Goal: Connect with others: Connect with other users

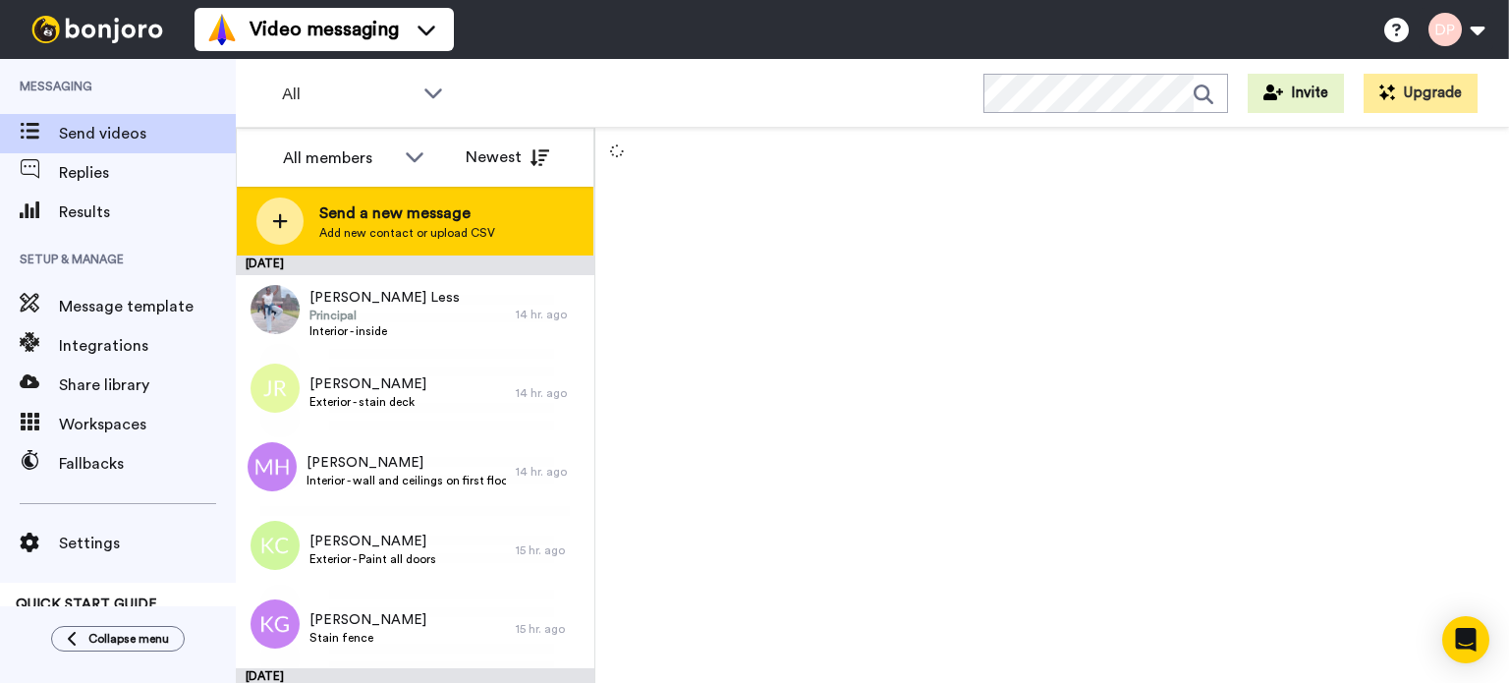
click at [411, 219] on span "Send a new message" at bounding box center [407, 213] width 176 height 24
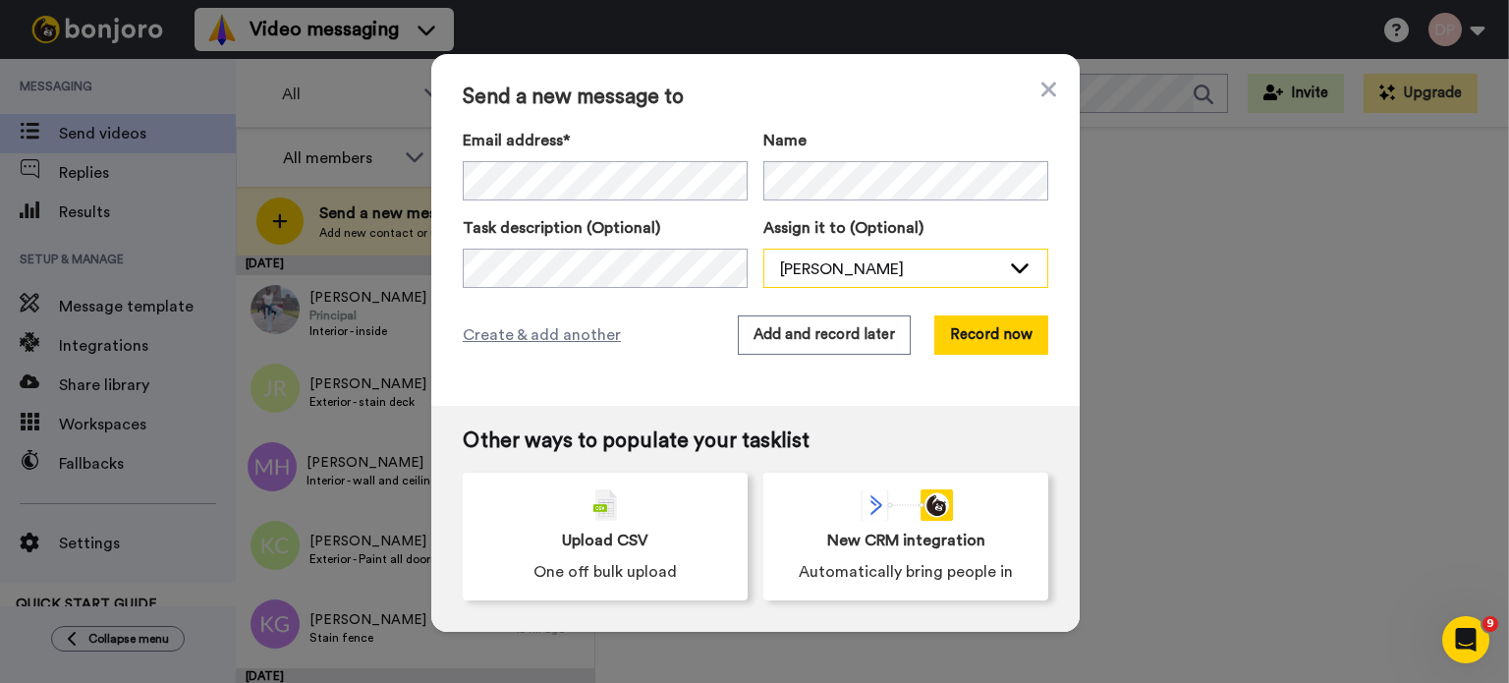
click at [868, 255] on div "[PERSON_NAME]" at bounding box center [905, 268] width 283 height 39
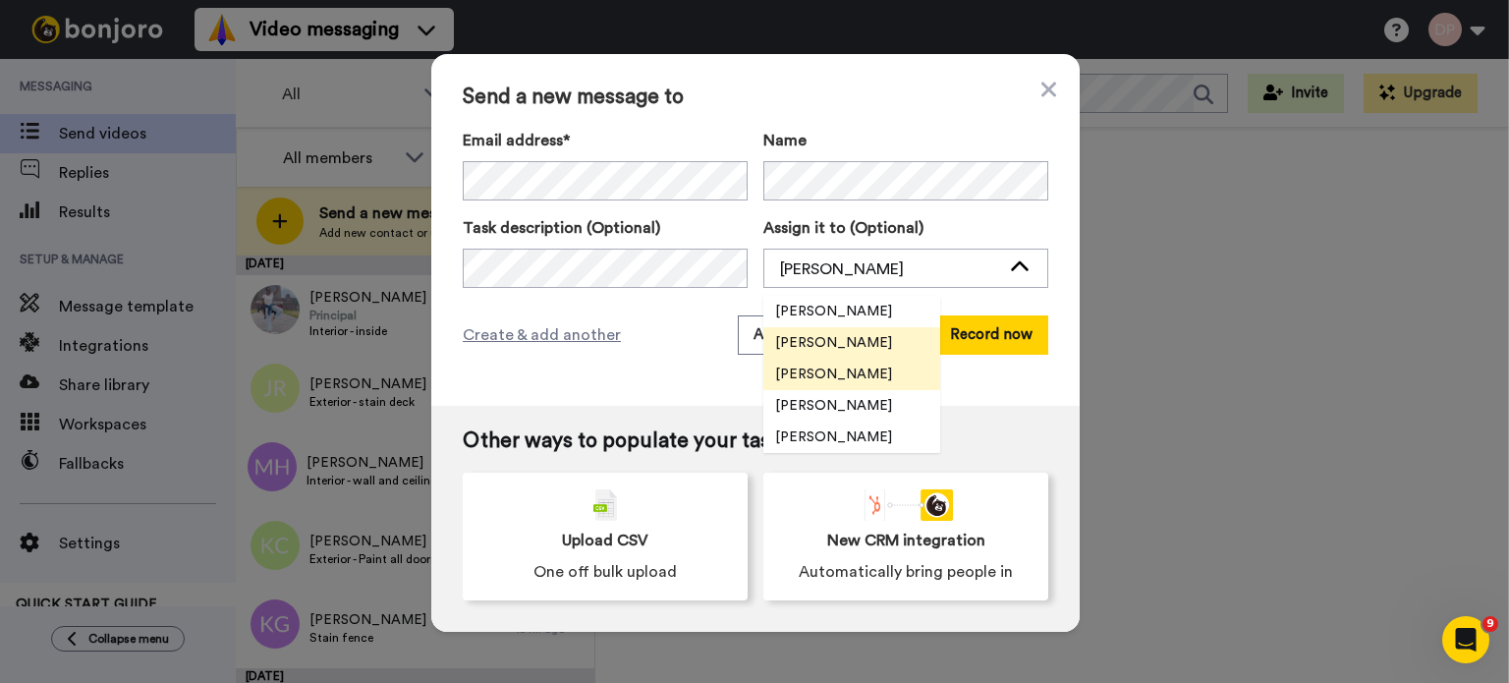
click at [836, 376] on span "[PERSON_NAME]" at bounding box center [833, 374] width 140 height 20
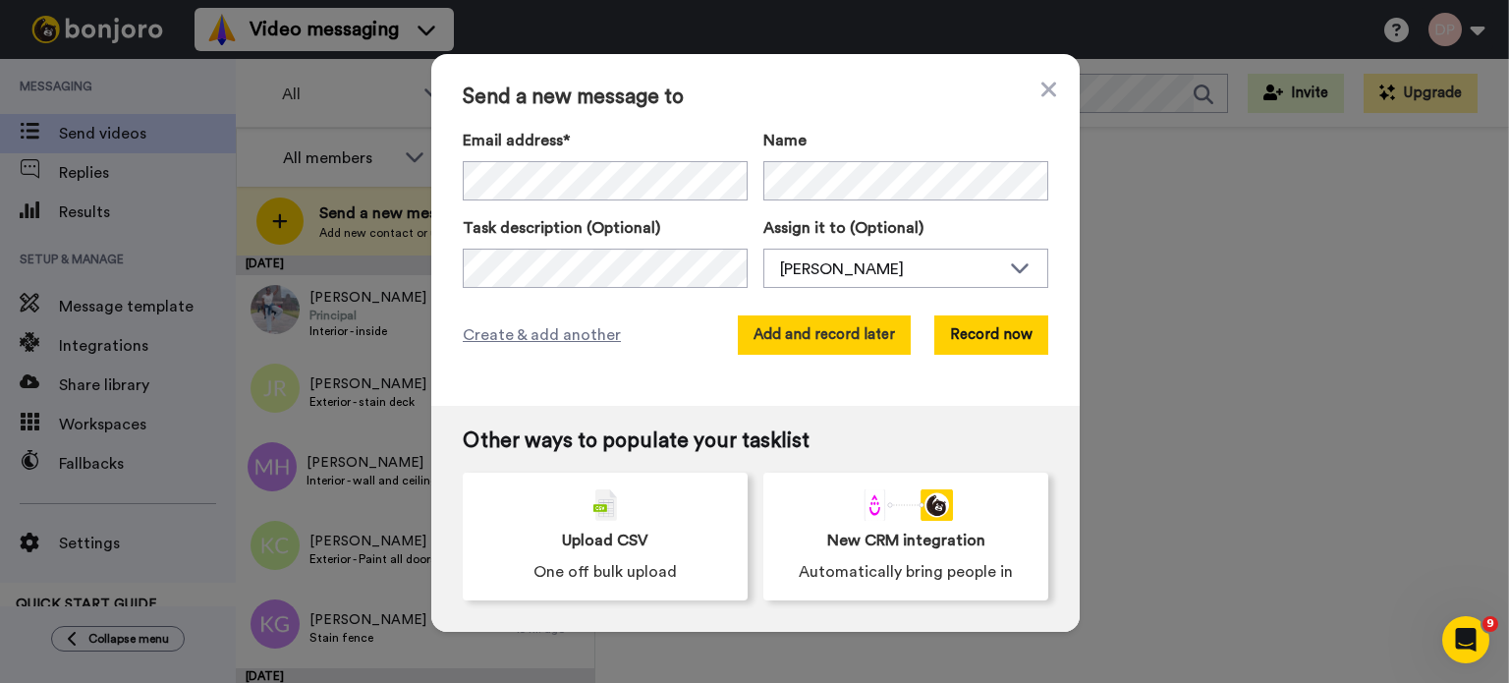
click at [842, 334] on button "Add and record later" at bounding box center [824, 334] width 173 height 39
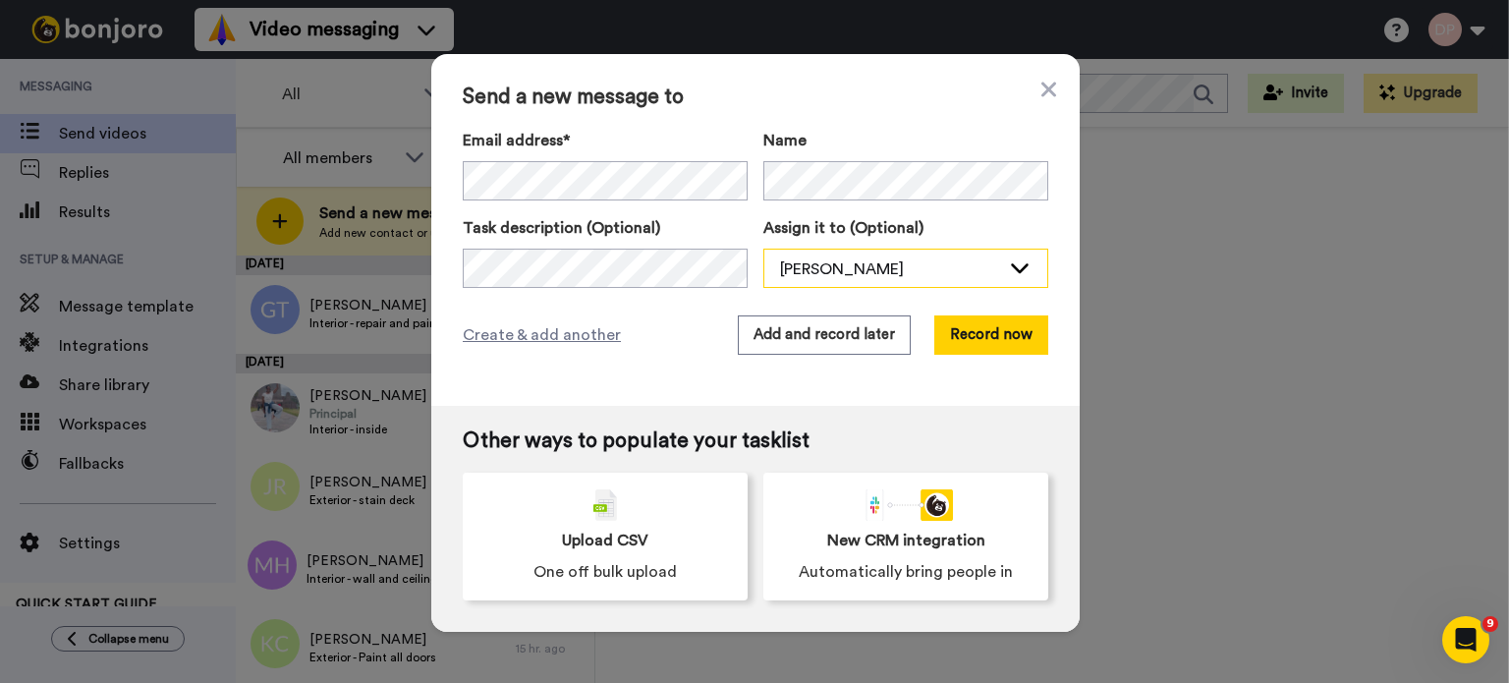
click at [845, 273] on div "[PERSON_NAME]" at bounding box center [890, 269] width 220 height 24
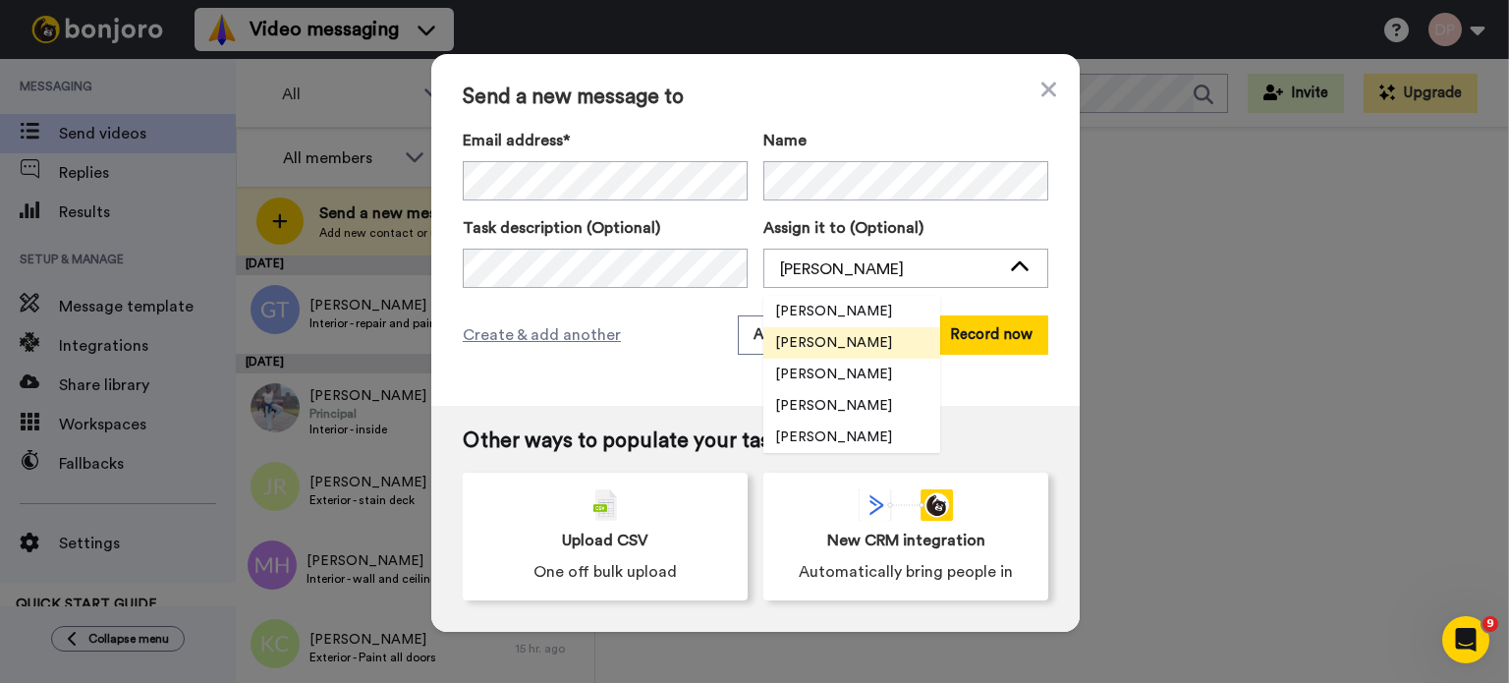
click at [827, 372] on span "[PERSON_NAME]" at bounding box center [833, 374] width 140 height 20
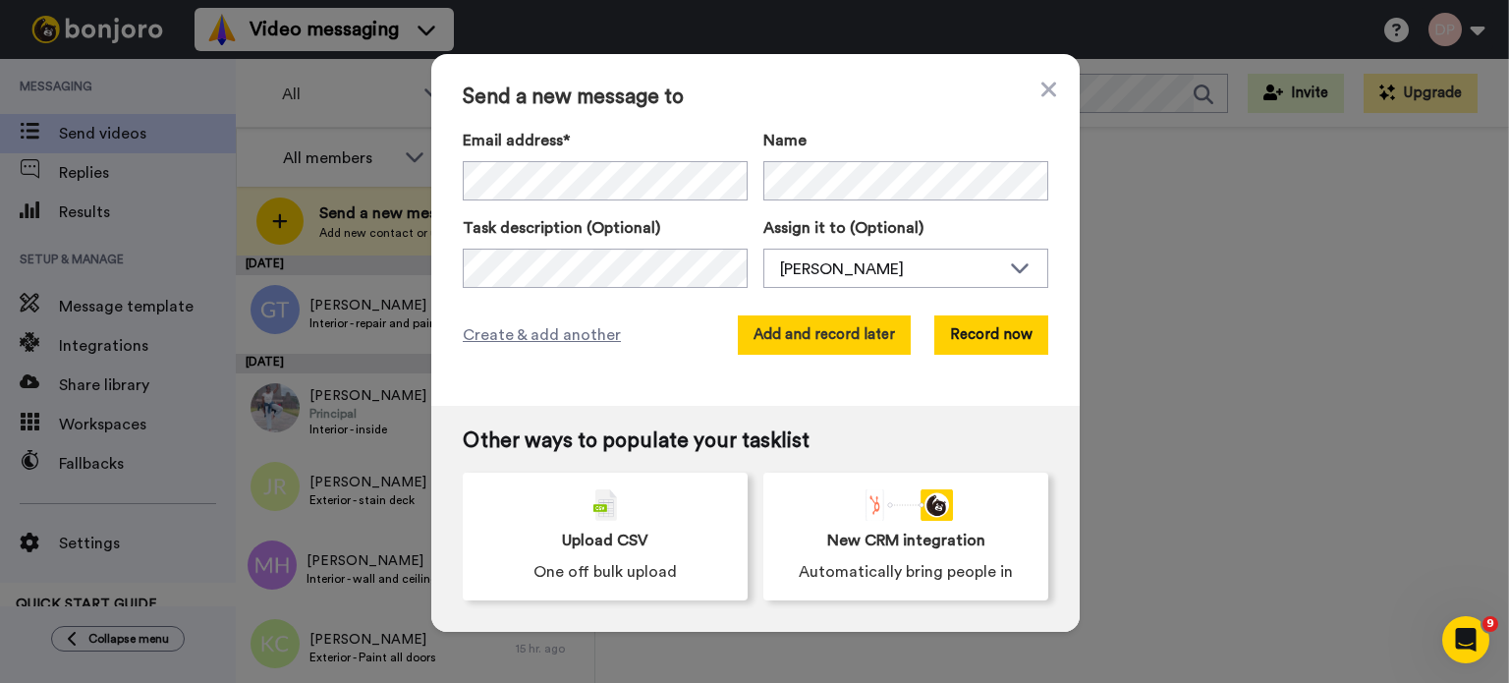
click at [797, 334] on button "Add and record later" at bounding box center [824, 334] width 173 height 39
